Goal: Transaction & Acquisition: Book appointment/travel/reservation

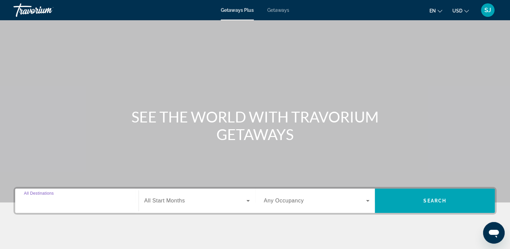
click at [69, 199] on input "Destination All Destinations" at bounding box center [77, 201] width 106 height 8
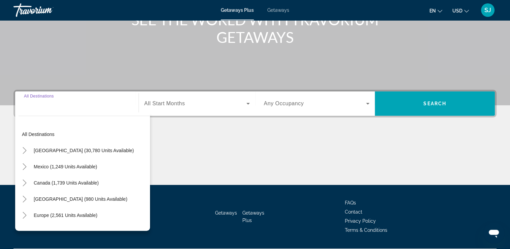
scroll to position [115, 0]
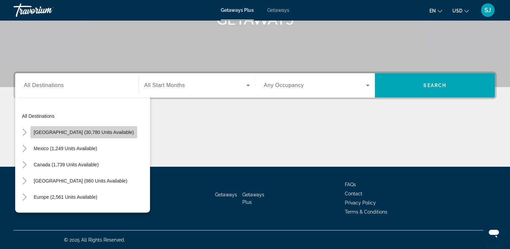
click at [91, 130] on span "United States (30,780 units available)" at bounding box center [84, 131] width 100 height 5
type input "**********"
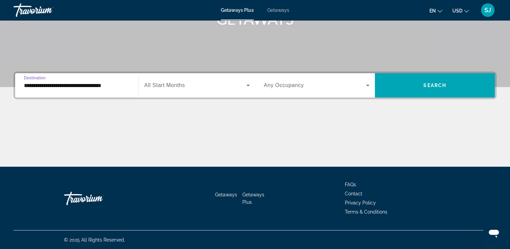
click at [247, 86] on icon "Search widget" at bounding box center [248, 85] width 8 height 8
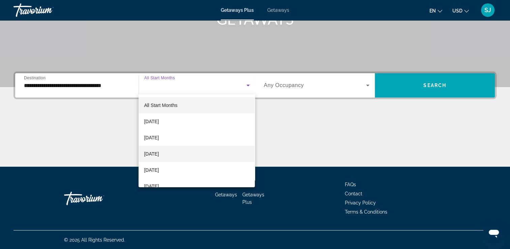
click at [159, 154] on span "November 2025" at bounding box center [151, 154] width 15 height 8
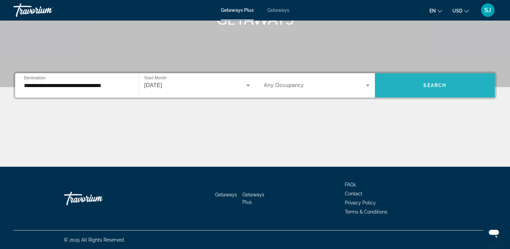
click at [407, 85] on span "Search widget" at bounding box center [435, 85] width 120 height 16
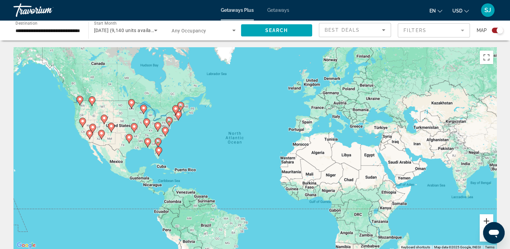
click at [487, 221] on button "Zoom in" at bounding box center [486, 220] width 13 height 13
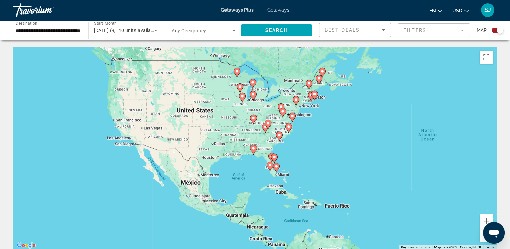
drag, startPoint x: 94, startPoint y: 145, endPoint x: 336, endPoint y: 161, distance: 241.9
click at [307, 153] on div "To activate drag with keyboard, press Alt + Enter. Once in keyboard drag state,…" at bounding box center [254, 148] width 483 height 202
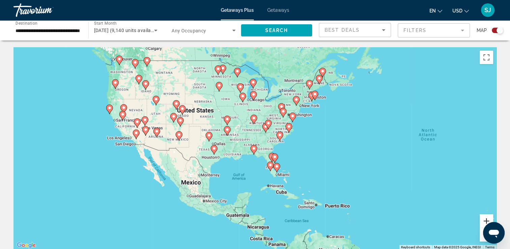
click at [487, 219] on button "Zoom in" at bounding box center [486, 220] width 13 height 13
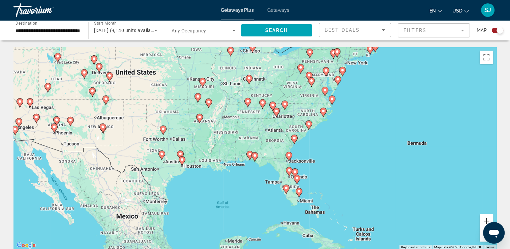
click at [487, 219] on button "Zoom in" at bounding box center [486, 220] width 13 height 13
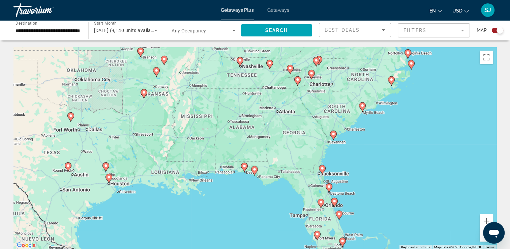
click at [241, 60] on image "Main content" at bounding box center [240, 60] width 4 height 4
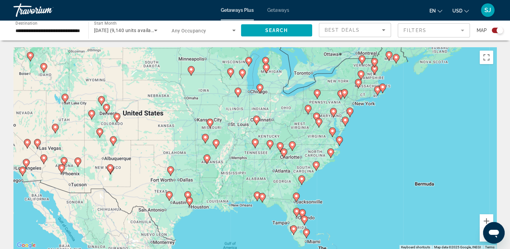
click at [255, 142] on image "Main content" at bounding box center [255, 142] width 4 height 4
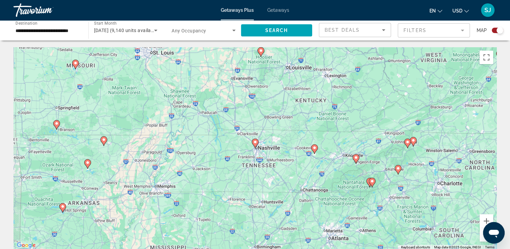
click at [255, 142] on image "Main content" at bounding box center [255, 142] width 4 height 4
type input "**********"
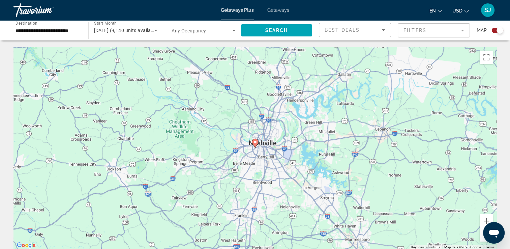
click at [255, 142] on image "Main content" at bounding box center [255, 142] width 4 height 4
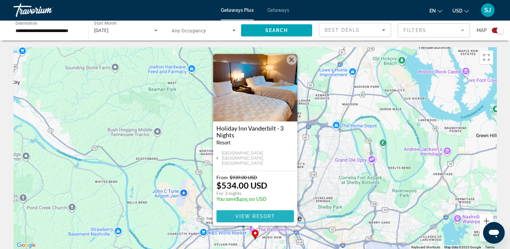
click at [260, 214] on span "View Resort" at bounding box center [255, 215] width 40 height 5
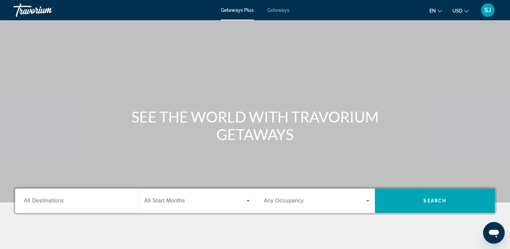
click at [283, 7] on div "Getaways Plus Getaways en English Español Français Italiano Português русский U…" at bounding box center [255, 10] width 510 height 18
click at [281, 10] on span "Getaways" at bounding box center [278, 9] width 22 height 5
click at [99, 202] on input "Destination All Destinations" at bounding box center [77, 201] width 106 height 8
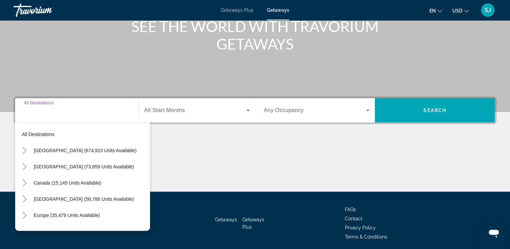
scroll to position [115, 0]
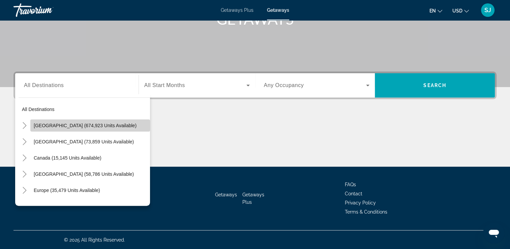
click at [108, 123] on span "[GEOGRAPHIC_DATA] (674,923 units available)" at bounding box center [85, 125] width 103 height 5
type input "**********"
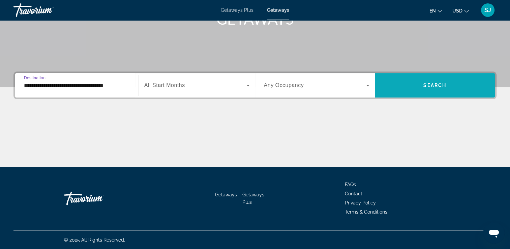
click at [399, 80] on span "Search widget" at bounding box center [435, 85] width 120 height 16
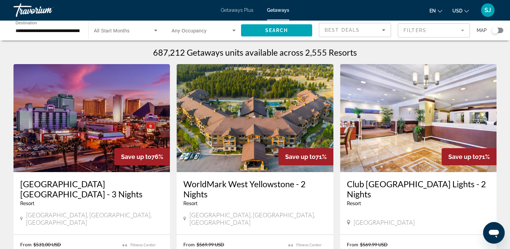
click at [90, 136] on img "Main content" at bounding box center [91, 118] width 156 height 108
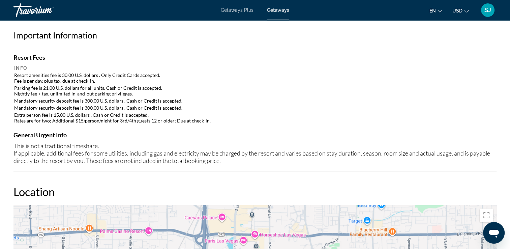
scroll to position [641, 0]
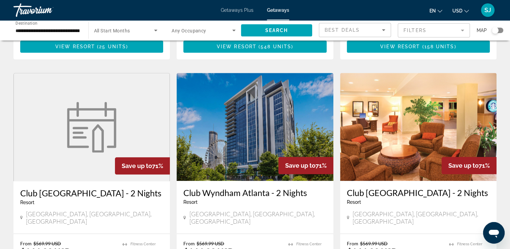
scroll to position [742, 0]
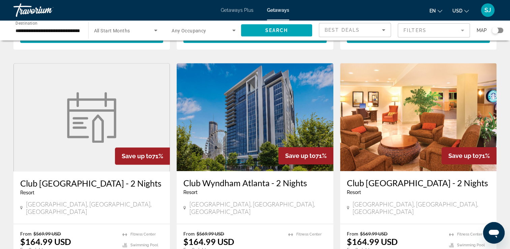
click at [462, 29] on mat-form-field "Filters" at bounding box center [434, 30] width 72 height 14
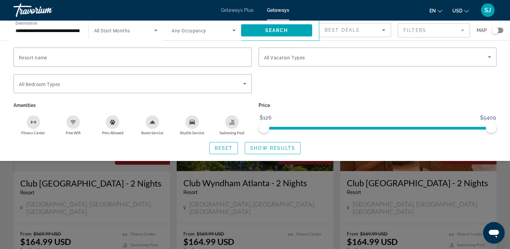
click at [462, 29] on mat-form-field "Filters" at bounding box center [434, 30] width 72 height 14
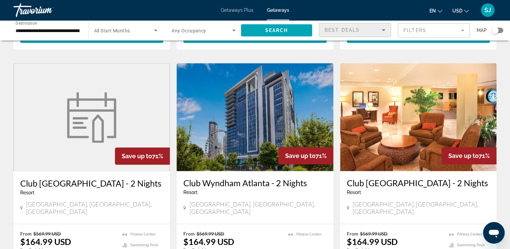
click at [382, 28] on icon "Sort by" at bounding box center [384, 30] width 8 height 8
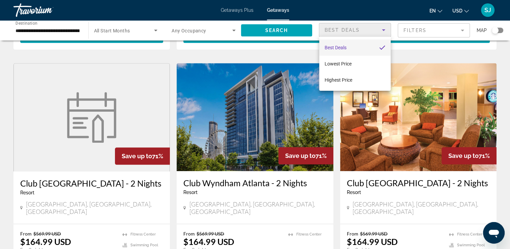
click at [256, 105] on div at bounding box center [255, 124] width 510 height 249
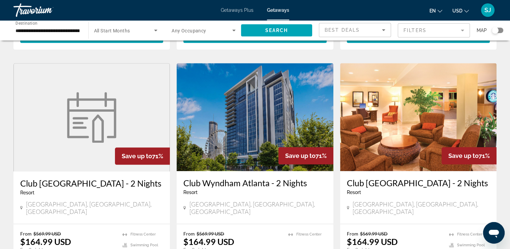
click at [254, 178] on h3 "Club Wyndham Atlanta - 2 Nights" at bounding box center [254, 183] width 143 height 10
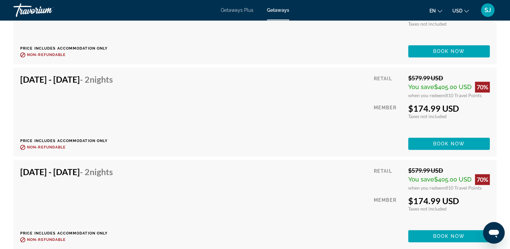
scroll to position [3068, 0]
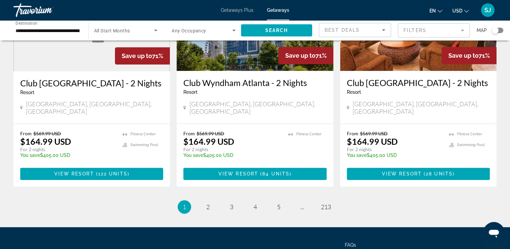
scroll to position [843, 0]
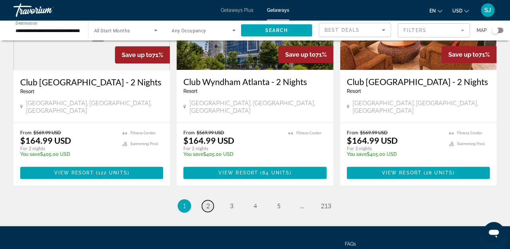
click at [209, 202] on span "2" at bounding box center [207, 205] width 3 height 7
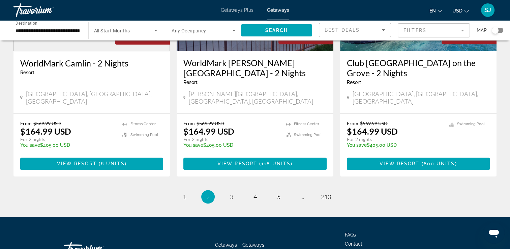
scroll to position [877, 0]
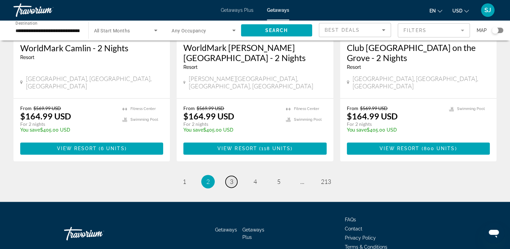
click at [232, 178] on span "3" at bounding box center [231, 181] width 3 height 7
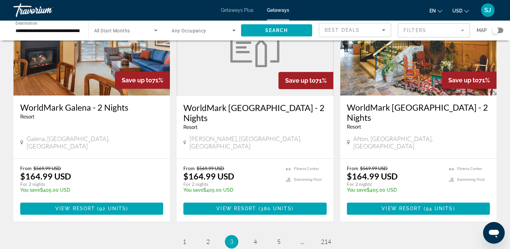
scroll to position [843, 0]
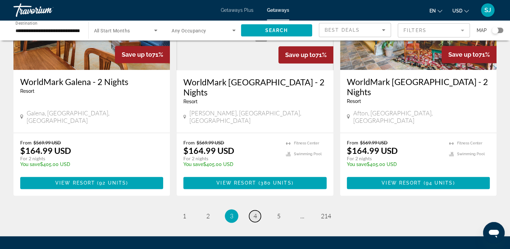
click at [256, 212] on span "4" at bounding box center [255, 215] width 3 height 7
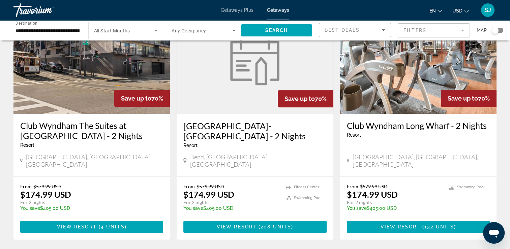
scroll to position [843, 0]
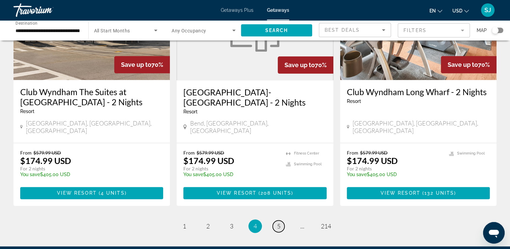
click at [278, 222] on span "5" at bounding box center [278, 225] width 3 height 7
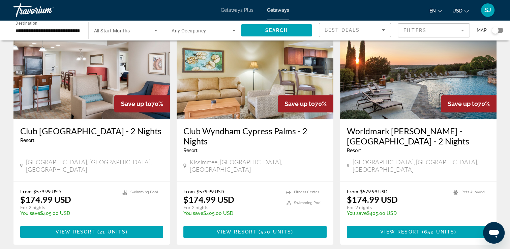
scroll to position [809, 0]
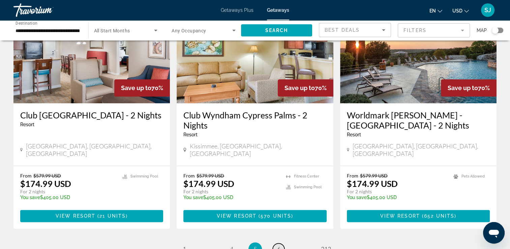
click at [275, 243] on link "page 6" at bounding box center [279, 249] width 12 height 12
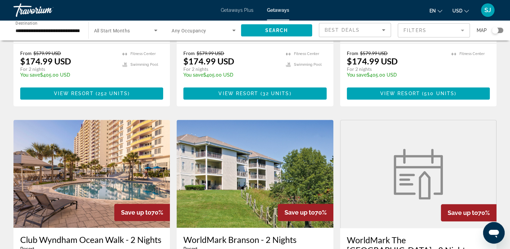
scroll to position [674, 0]
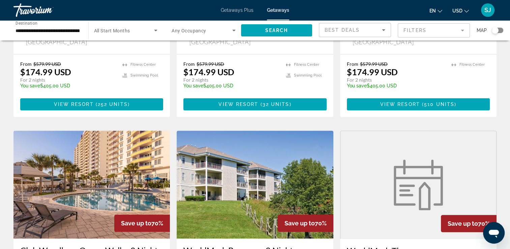
drag, startPoint x: 151, startPoint y: 151, endPoint x: 21, endPoint y: 138, distance: 131.5
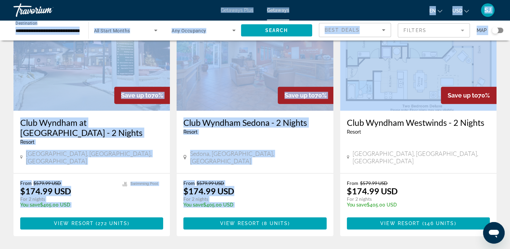
drag, startPoint x: 21, startPoint y: 138, endPoint x: 516, endPoint y: 2, distance: 513.8
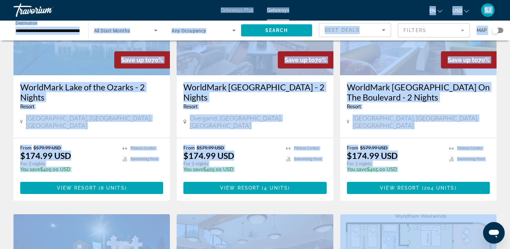
scroll to position [42, 0]
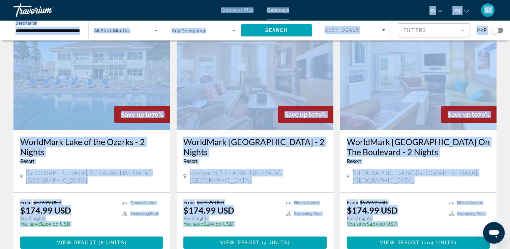
click at [311, 164] on div "WorldMark [GEOGRAPHIC_DATA] - 2 Nights Resort - This is an adults only resort O…" at bounding box center [255, 161] width 156 height 62
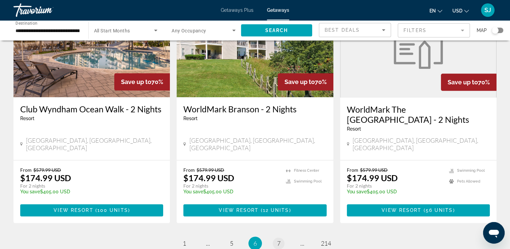
scroll to position [815, 0]
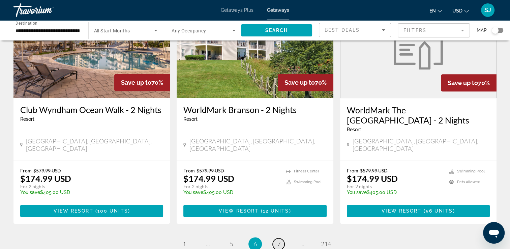
click at [280, 240] on span "7" at bounding box center [278, 243] width 3 height 7
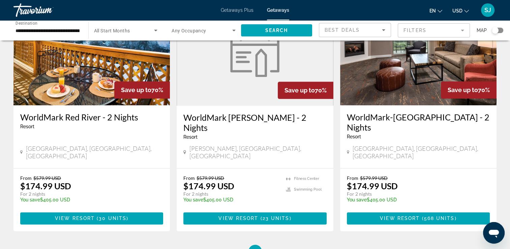
scroll to position [809, 0]
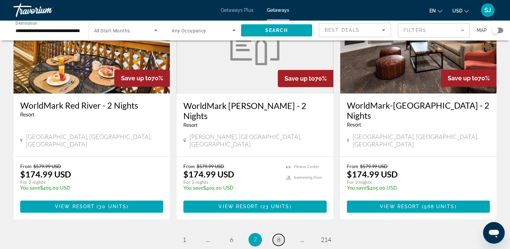
click at [279, 234] on link "page 8" at bounding box center [279, 240] width 12 height 12
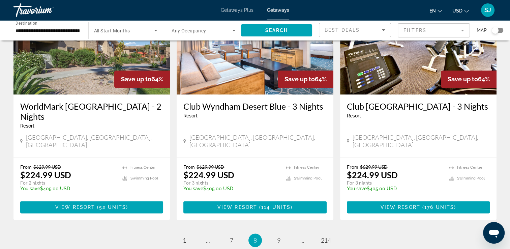
scroll to position [809, 0]
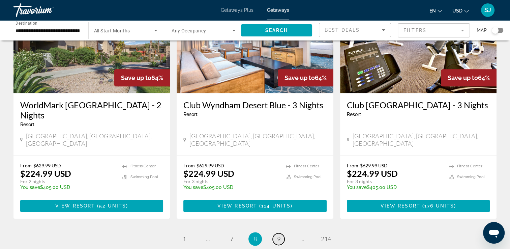
click at [279, 235] on span "9" at bounding box center [278, 238] width 3 height 7
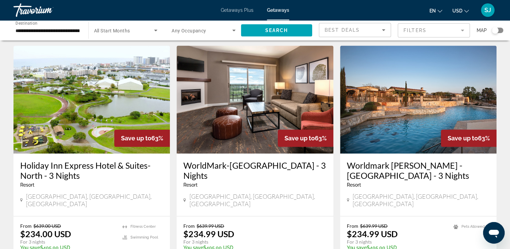
scroll to position [809, 0]
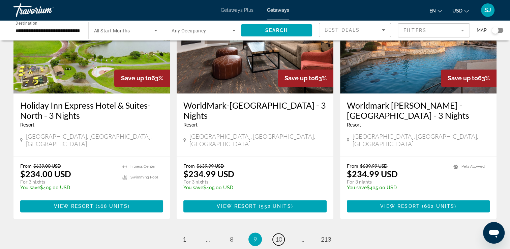
click at [279, 235] on span "10" at bounding box center [278, 238] width 7 height 7
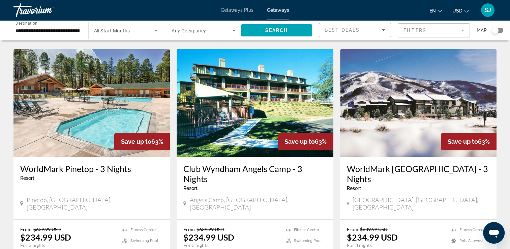
scroll to position [506, 0]
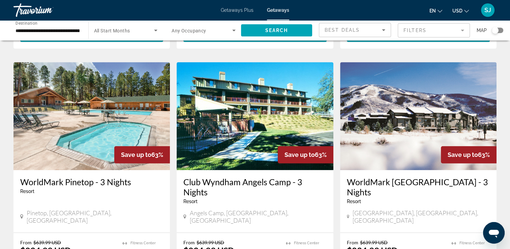
click at [395, 177] on h3 "WorldMark [GEOGRAPHIC_DATA] - 3 Nights" at bounding box center [418, 187] width 143 height 20
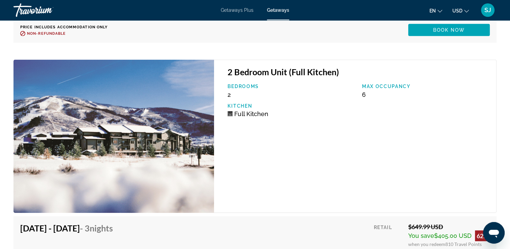
scroll to position [2080, 0]
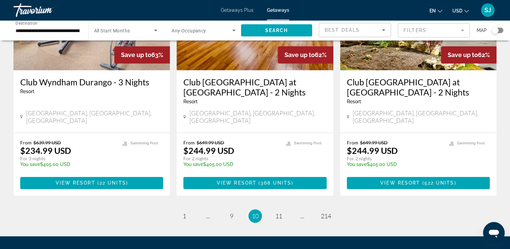
scroll to position [882, 0]
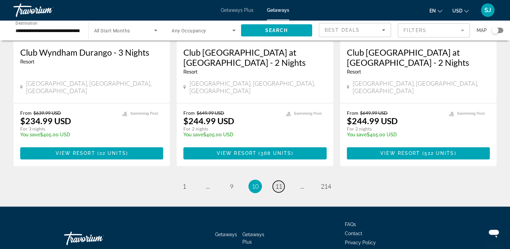
click at [278, 182] on span "11" at bounding box center [278, 185] width 7 height 7
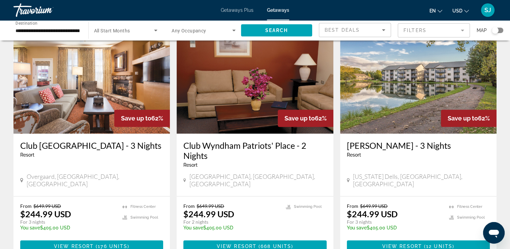
scroll to position [809, 0]
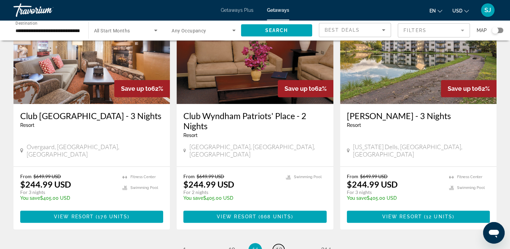
click at [276, 246] on span "12" at bounding box center [278, 249] width 7 height 7
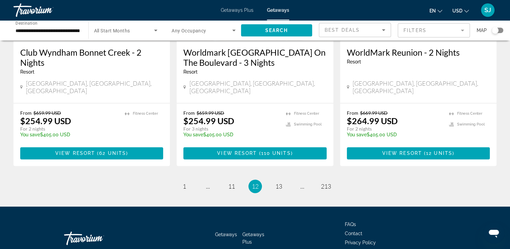
scroll to position [862, 0]
click at [302, 182] on span "..." at bounding box center [302, 185] width 4 height 7
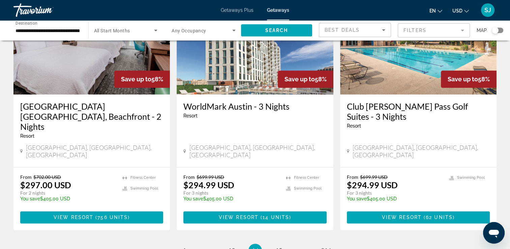
scroll to position [877, 0]
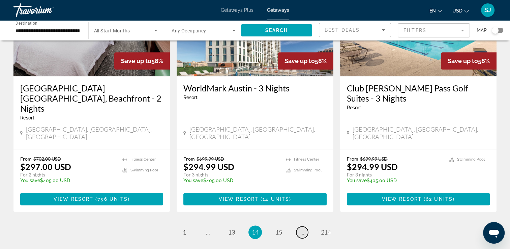
click at [303, 228] on span "..." at bounding box center [302, 231] width 4 height 7
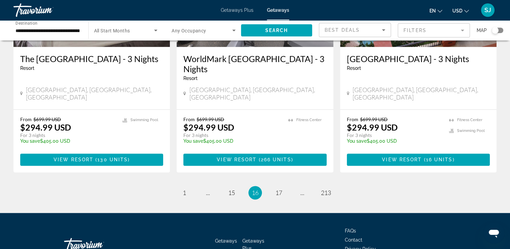
scroll to position [872, 0]
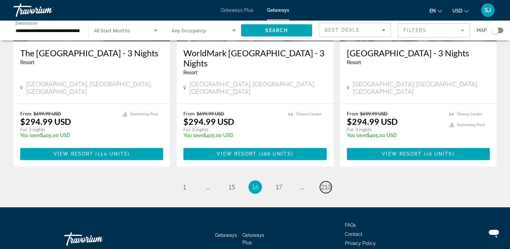
click at [321, 183] on span "213" at bounding box center [326, 186] width 10 height 7
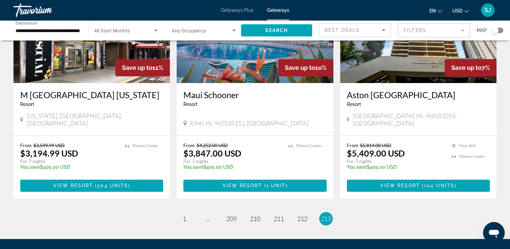
scroll to position [776, 0]
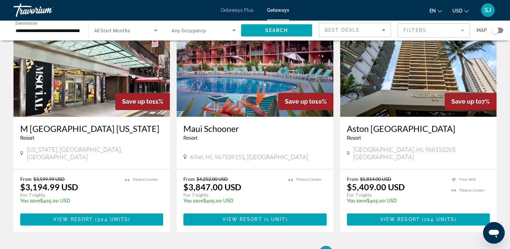
click at [359, 75] on img "Main content" at bounding box center [418, 63] width 156 height 108
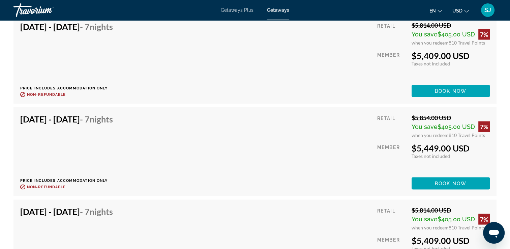
scroll to position [3911, 0]
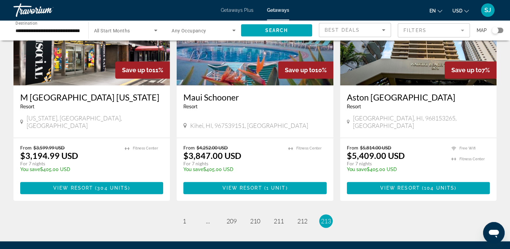
scroll to position [862, 0]
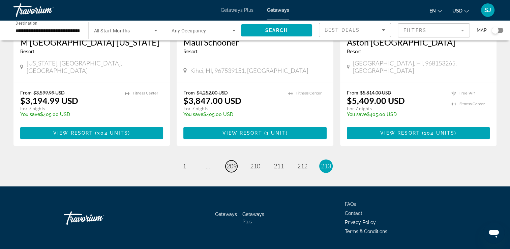
click at [228, 162] on span "209" at bounding box center [232, 165] width 10 height 7
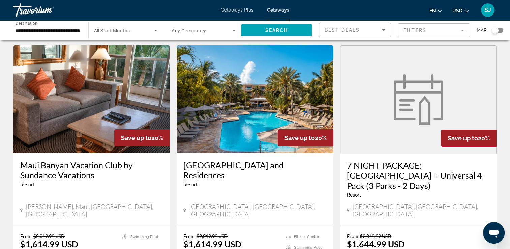
scroll to position [34, 0]
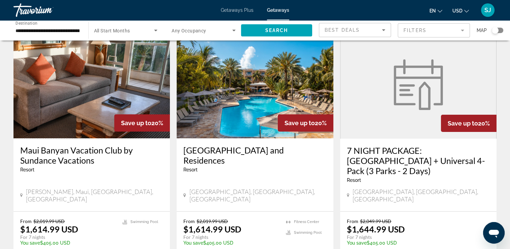
click at [396, 101] on img "Main content" at bounding box center [418, 84] width 57 height 51
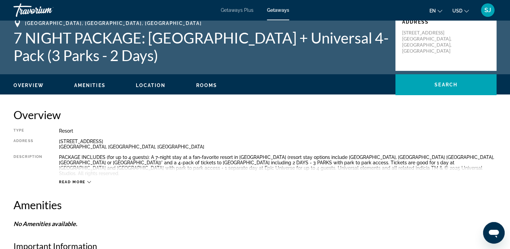
click at [79, 180] on span "Read more" at bounding box center [72, 182] width 27 height 4
